Goal: Task Accomplishment & Management: Manage account settings

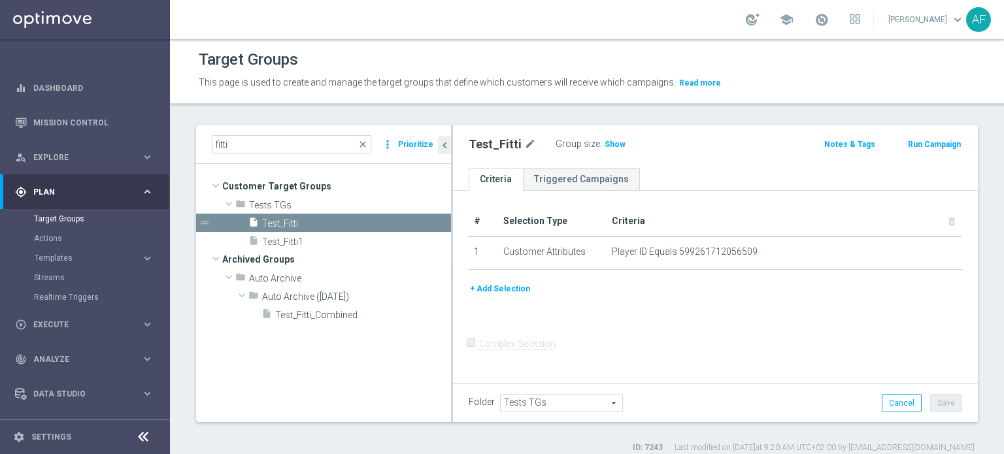
scroll to position [68, 0]
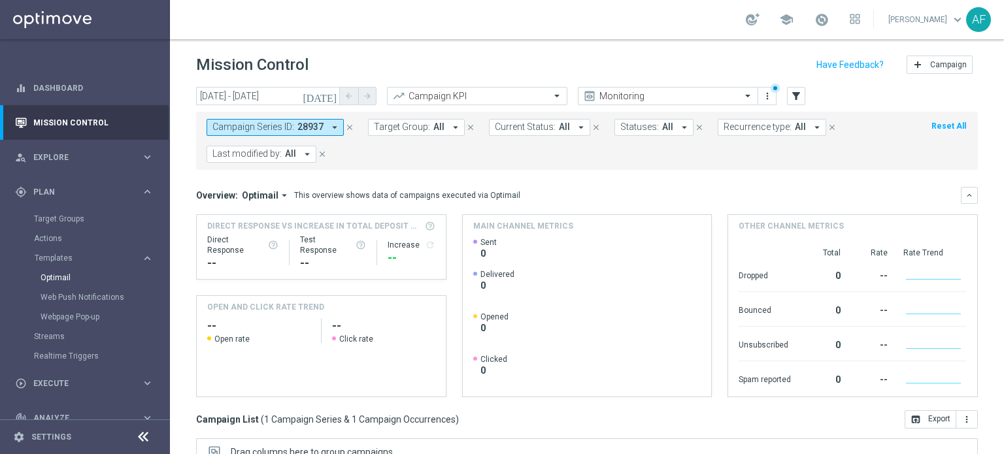
click at [65, 276] on link "Optimail" at bounding box center [88, 278] width 95 height 10
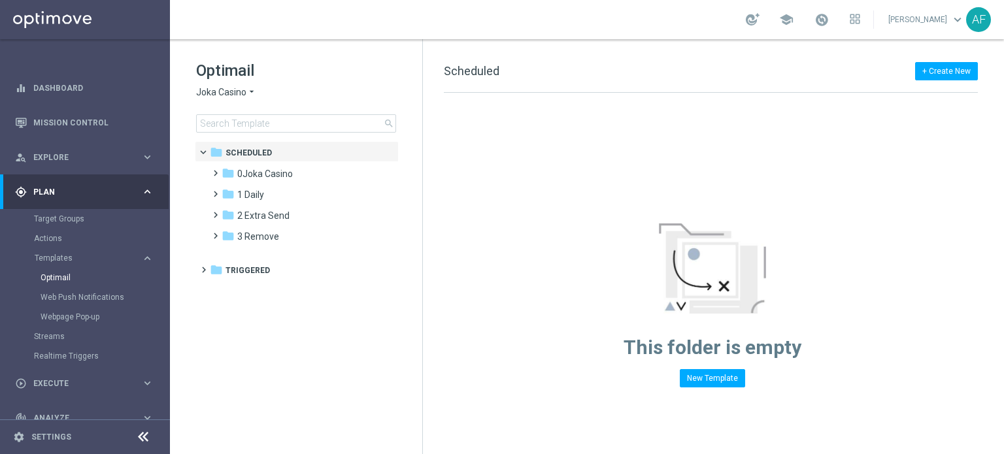
click at [235, 88] on span "Joka Casino" at bounding box center [221, 92] width 50 height 12
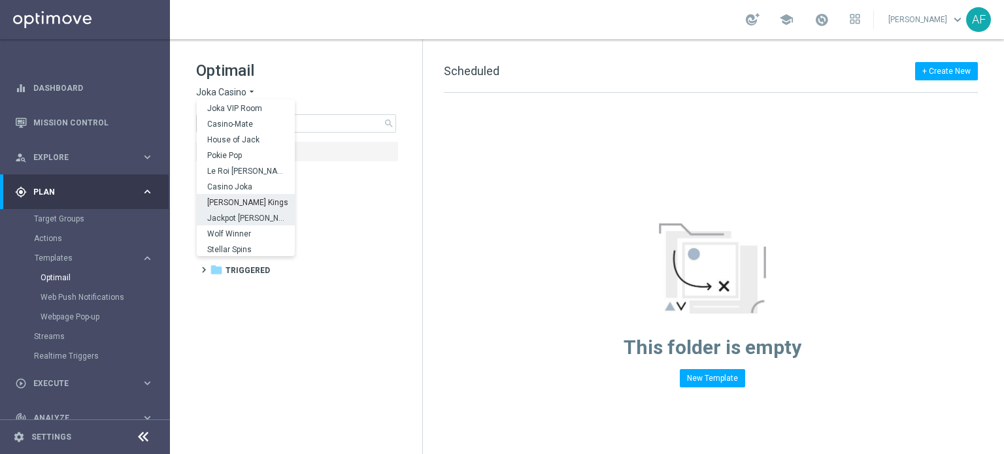
scroll to position [47, 0]
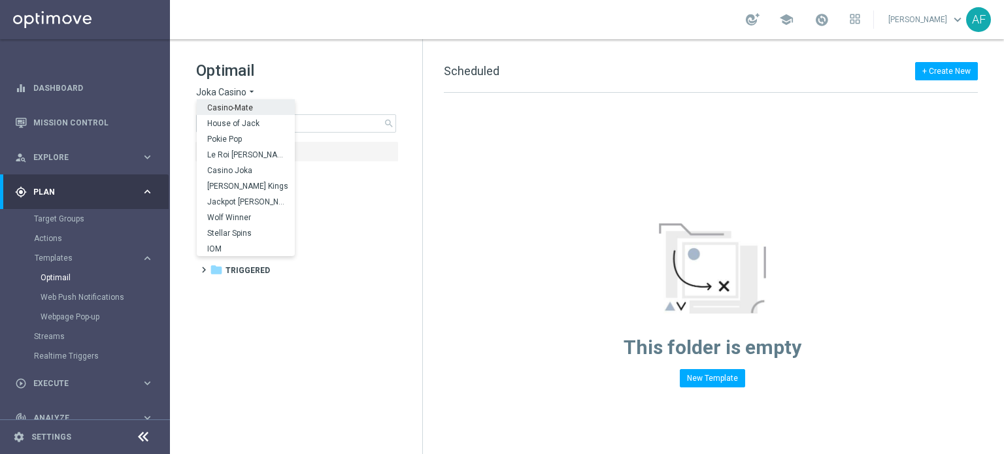
drag, startPoint x: 318, startPoint y: 54, endPoint x: 352, endPoint y: 46, distance: 35.0
click at [319, 54] on div "Optimail Joka Casino arrow_drop_down × Joka Casino [GEOGRAPHIC_DATA] [PERSON_NA…" at bounding box center [296, 129] width 252 height 180
